Goal: Task Accomplishment & Management: Manage account settings

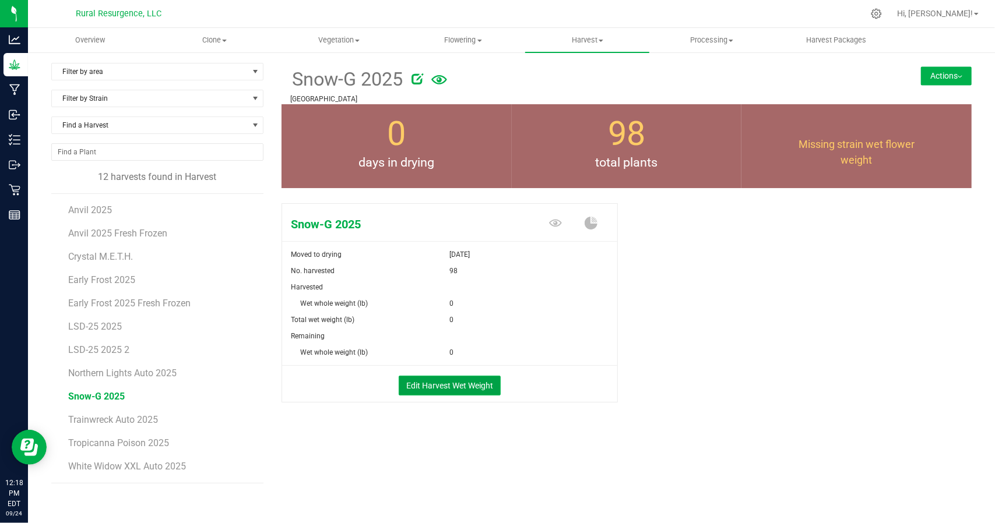
click at [427, 385] on button "Edit Harvest Wet Weight" at bounding box center [450, 386] width 102 height 20
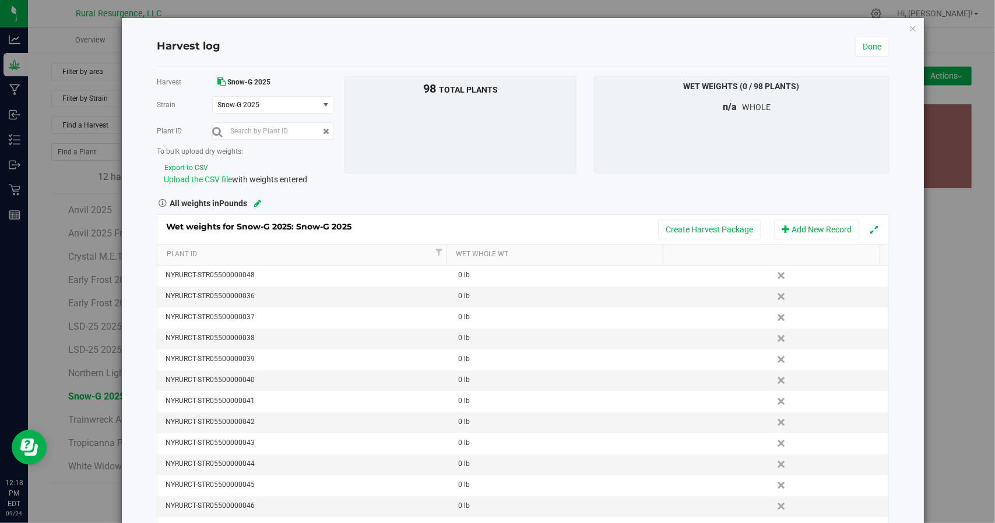
click at [194, 180] on span "Upload the CSV file" at bounding box center [198, 179] width 68 height 9
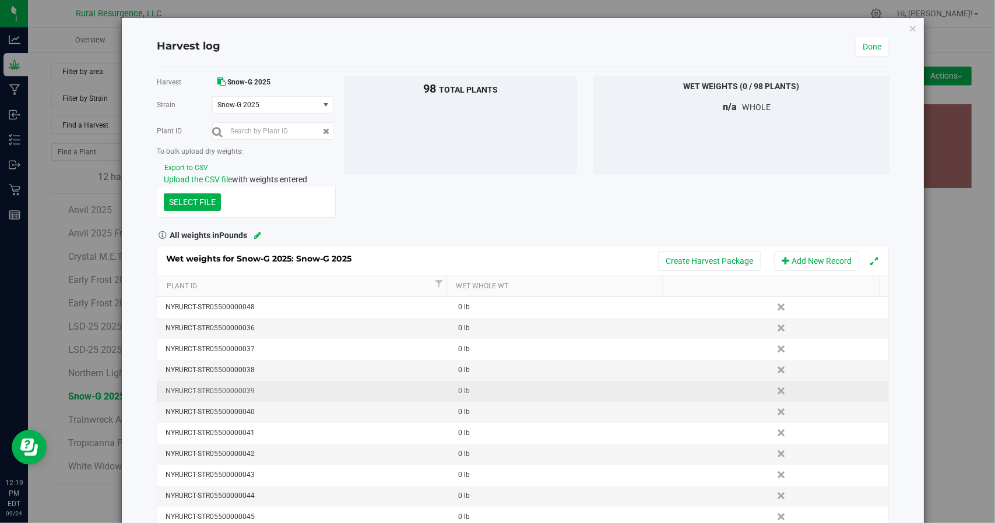
click at [736, 395] on td "Delete" at bounding box center [778, 391] width 219 height 21
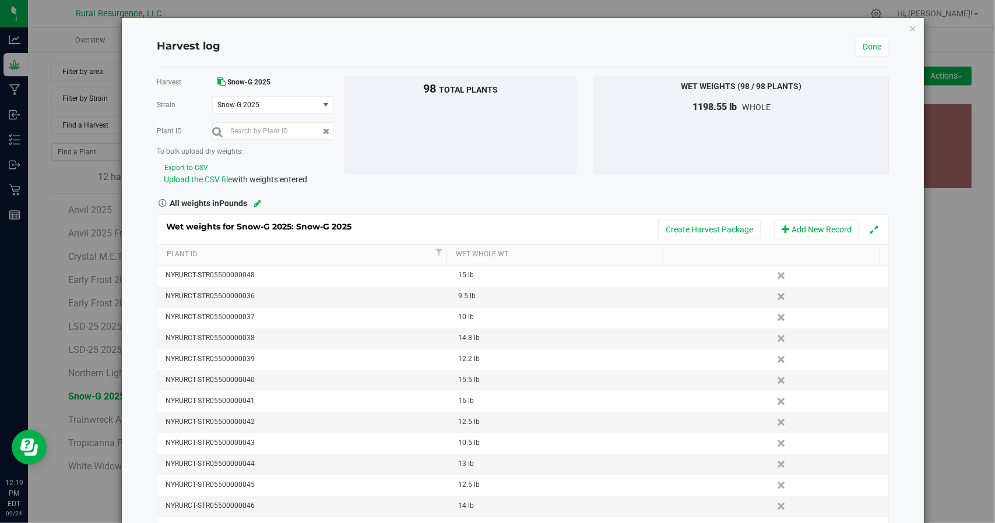
drag, startPoint x: 616, startPoint y: 189, endPoint x: 631, endPoint y: 192, distance: 15.4
click at [617, 190] on div "Harvest Snow-G 2025 [GEOGRAPHIC_DATA] Snow-G 2025 Select strain Snow-G 2025 Pla…" at bounding box center [523, 302] width 732 height 452
click at [867, 45] on link "Done" at bounding box center [872, 47] width 34 height 20
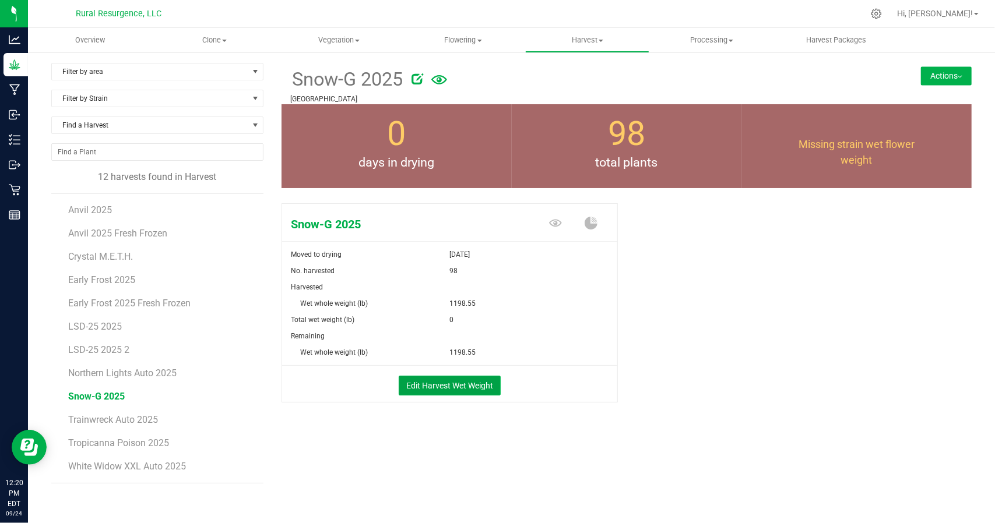
click at [426, 384] on button "Edit Harvest Wet Weight" at bounding box center [450, 386] width 102 height 20
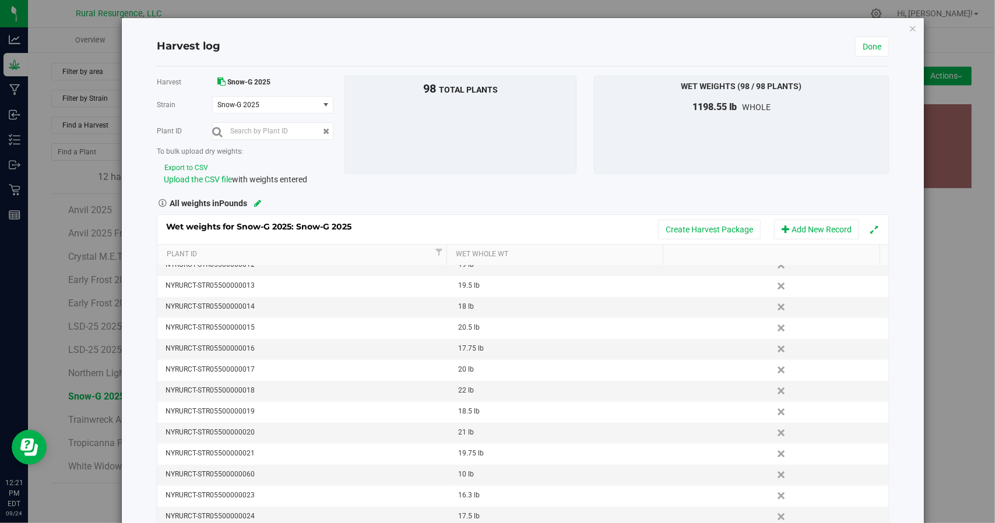
scroll to position [454, 0]
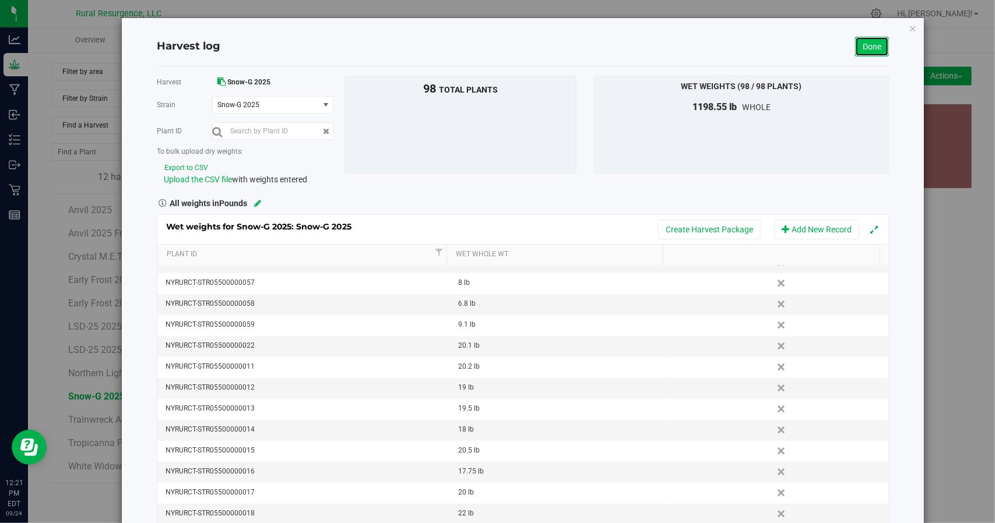
click at [855, 51] on link "Done" at bounding box center [872, 47] width 34 height 20
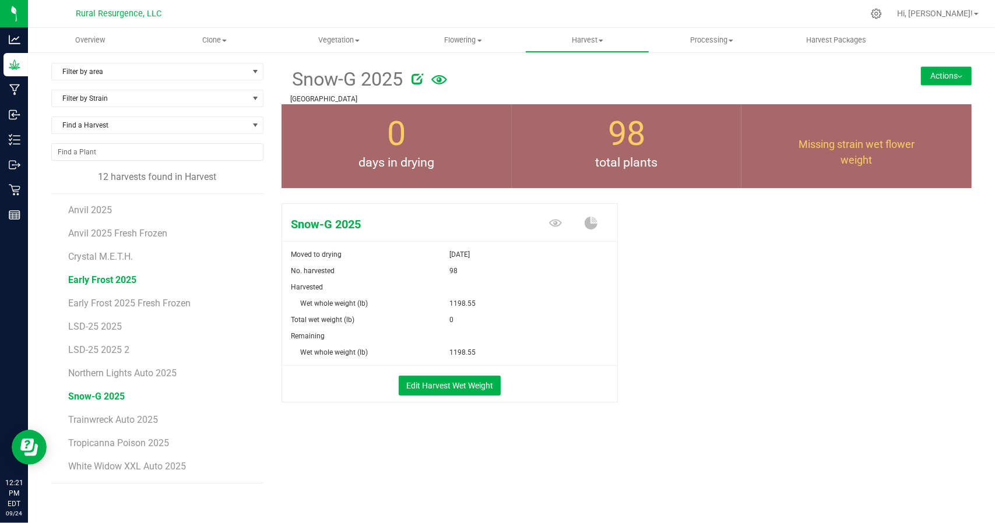
click at [91, 282] on span "Early Frost 2025" at bounding box center [102, 280] width 68 height 11
click at [437, 389] on button "Edit Harvest Wet Weight" at bounding box center [450, 386] width 102 height 20
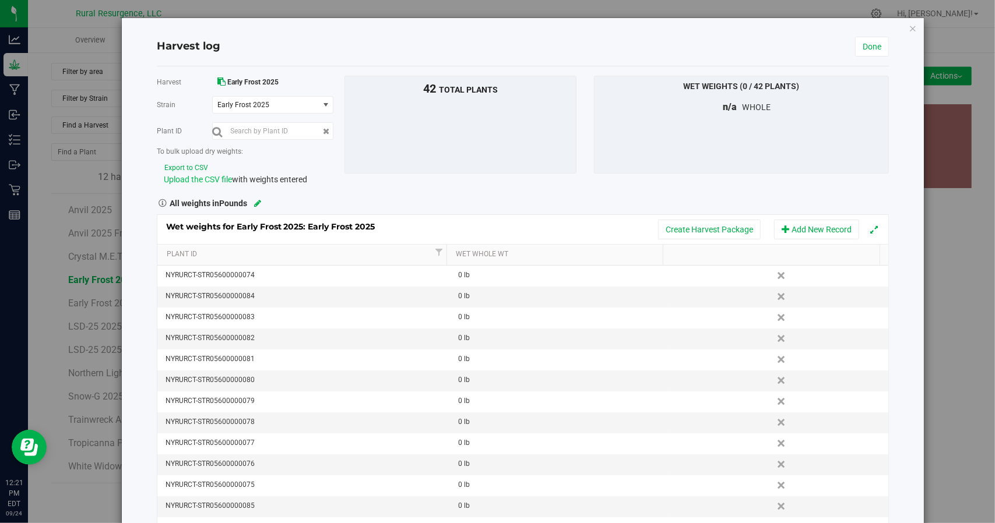
click at [214, 178] on span "Upload the CSV file" at bounding box center [198, 179] width 68 height 9
click at [550, 179] on div "Harvest Early Frost 2025 [GEOGRAPHIC_DATA] Early Frost 2025 Select strain Early…" at bounding box center [523, 131] width 750 height 110
click at [870, 45] on link "Done" at bounding box center [872, 47] width 34 height 20
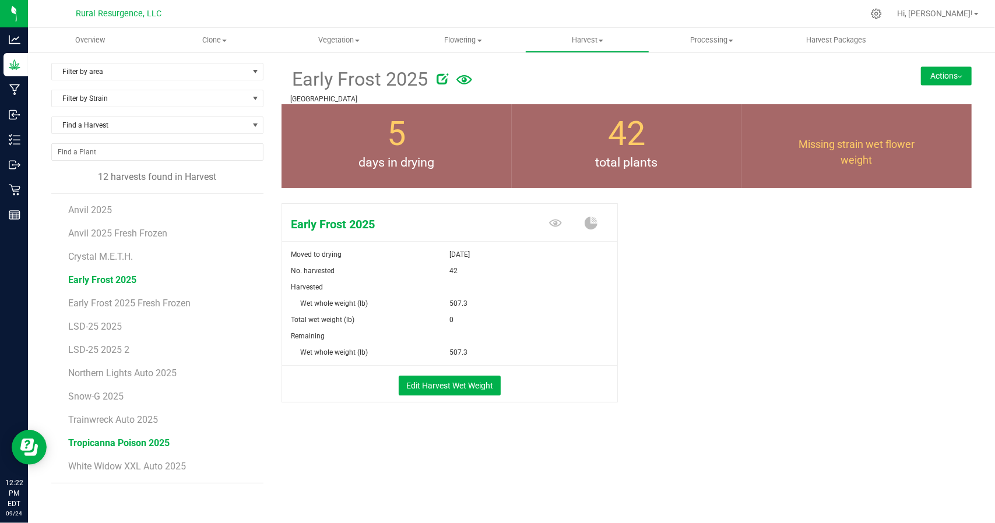
click at [119, 444] on span "Tropicanna Poison 2025" at bounding box center [118, 443] width 101 height 11
click at [444, 386] on button "Edit Harvest Wet Weight" at bounding box center [450, 386] width 102 height 20
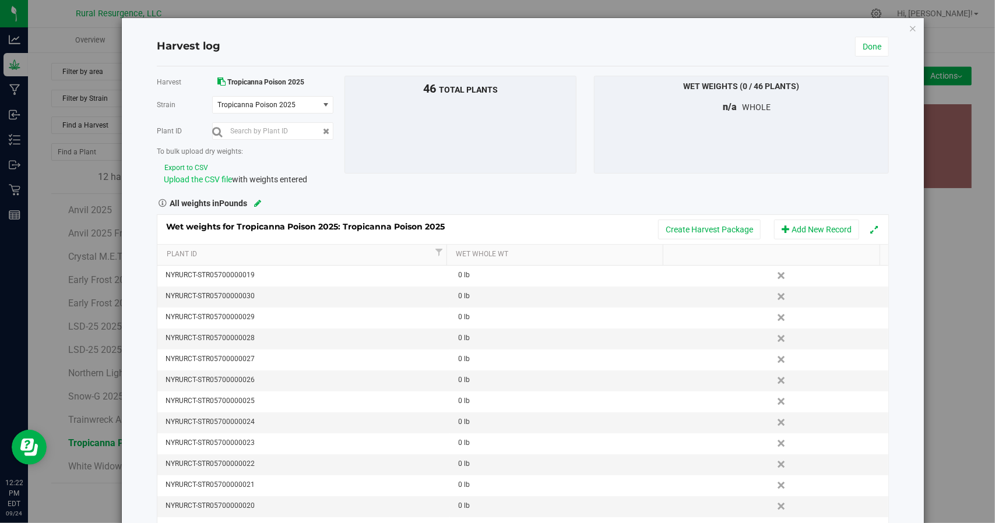
click at [196, 177] on span "Upload the CSV file" at bounding box center [198, 179] width 68 height 9
click at [570, 189] on div "Harvest Tropicanna Poison 2025 [GEOGRAPHIC_DATA] Tropicanna Poison 2025 Select …" at bounding box center [523, 302] width 732 height 452
click at [866, 44] on link "Done" at bounding box center [872, 47] width 34 height 20
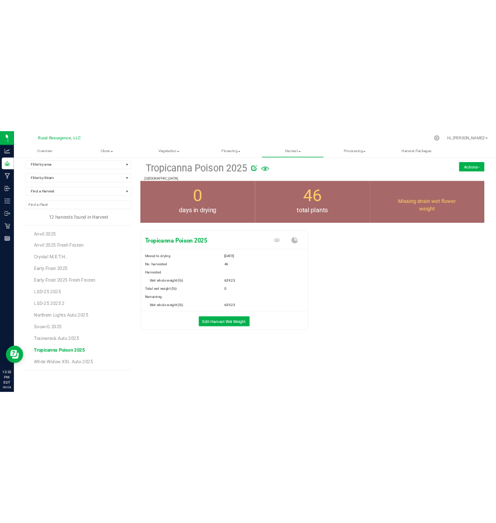
scroll to position [6, 0]
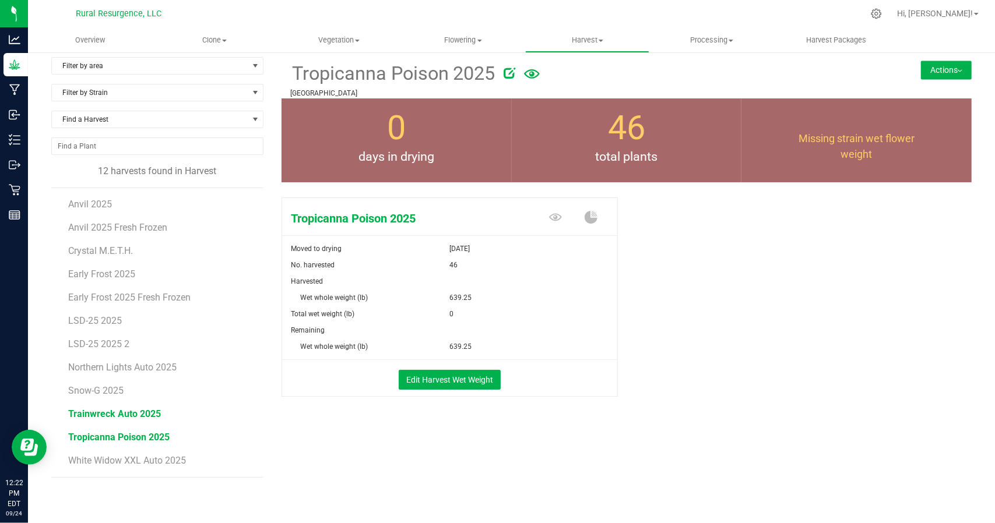
click at [92, 417] on span "Trainwreck Auto 2025" at bounding box center [114, 414] width 93 height 11
click at [96, 387] on span "Snow-G 2025" at bounding box center [96, 390] width 57 height 11
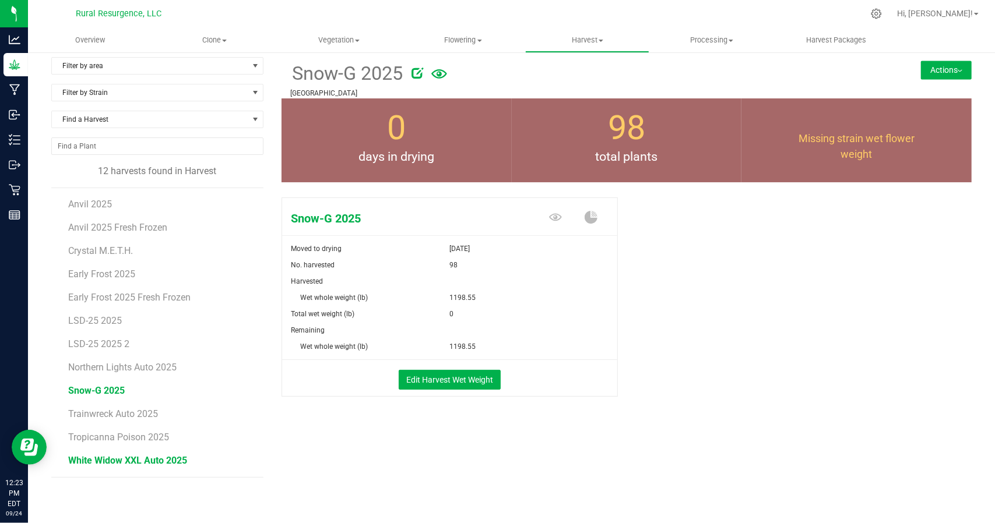
click at [106, 459] on span "White Widow XXL Auto 2025" at bounding box center [127, 460] width 119 height 11
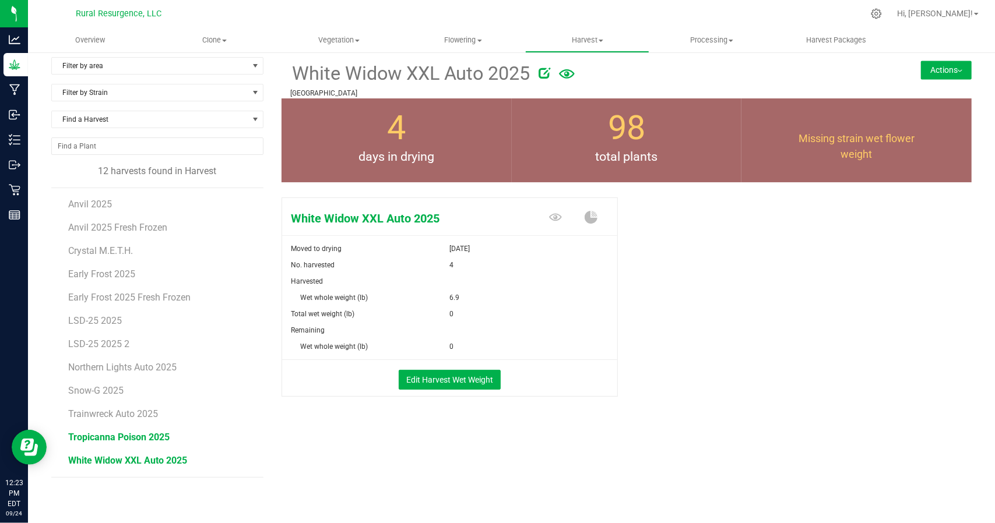
click at [110, 432] on span "Tropicanna Poison 2025" at bounding box center [118, 437] width 101 height 11
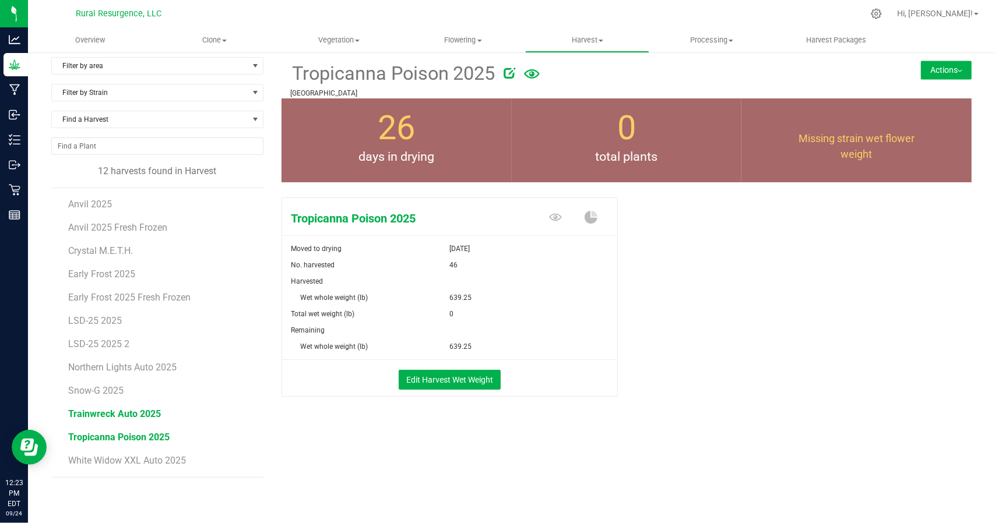
click at [103, 413] on span "Trainwreck Auto 2025" at bounding box center [114, 414] width 93 height 11
click at [85, 434] on span "Tropicanna Poison 2025" at bounding box center [118, 437] width 101 height 11
